Goal: Browse casually

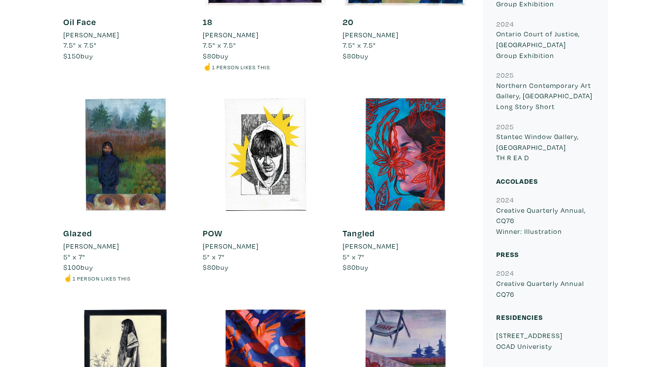
scroll to position [573, 0]
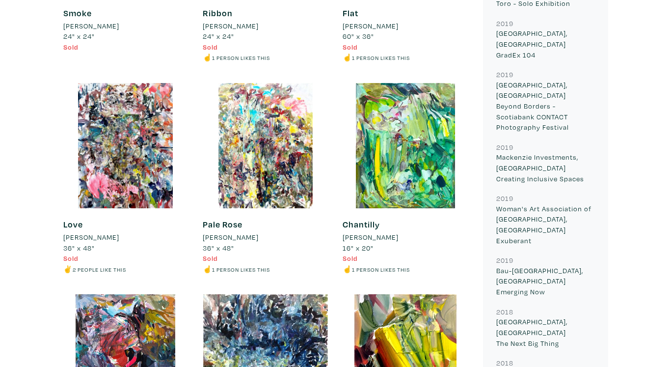
scroll to position [1481, 0]
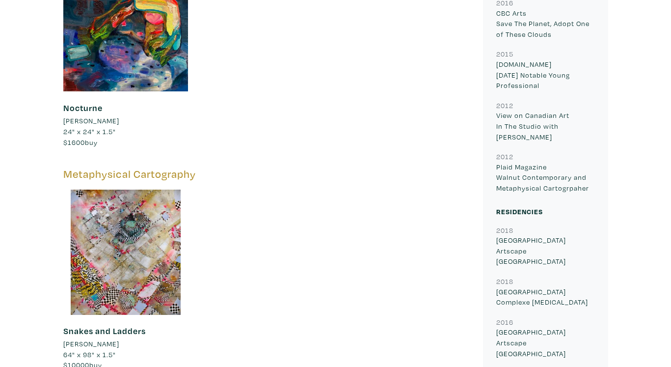
scroll to position [1682, 0]
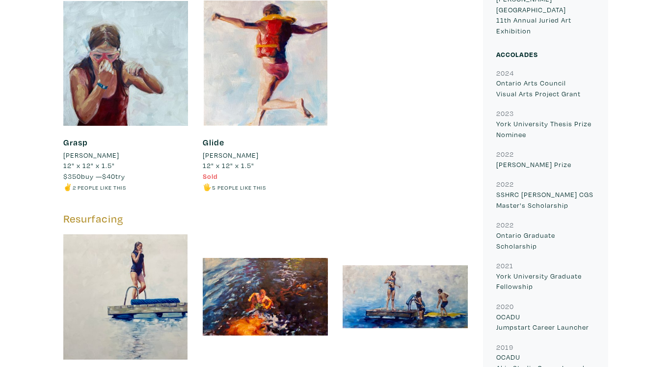
scroll to position [1690, 0]
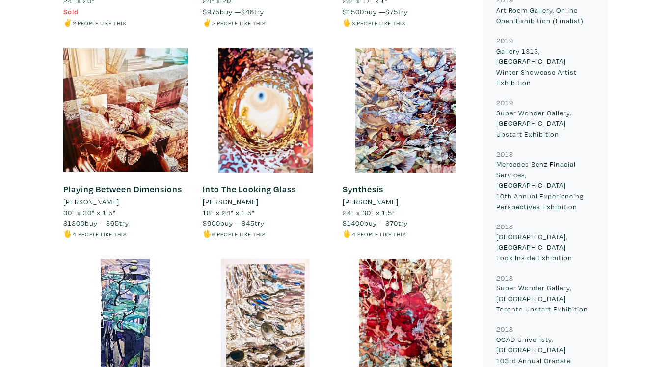
scroll to position [833, 0]
